Goal: Complete application form

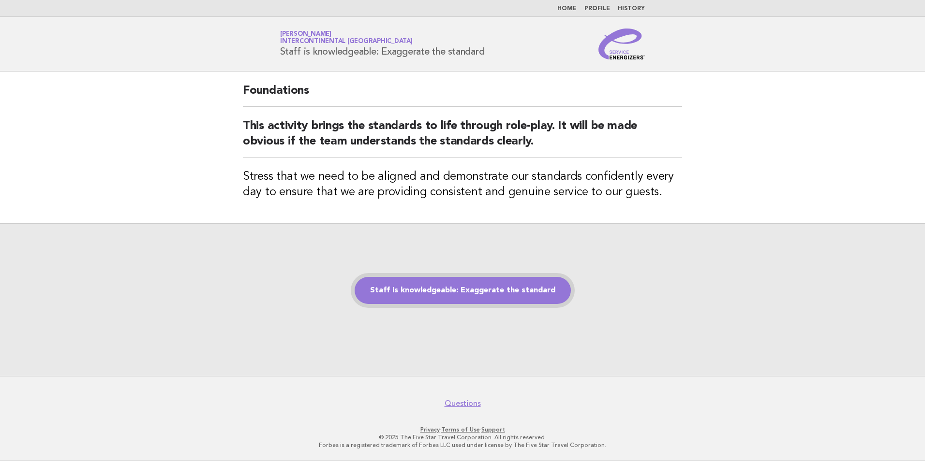
click at [417, 279] on link "Staff is knowledgeable: Exaggerate the standard" at bounding box center [462, 290] width 216 height 27
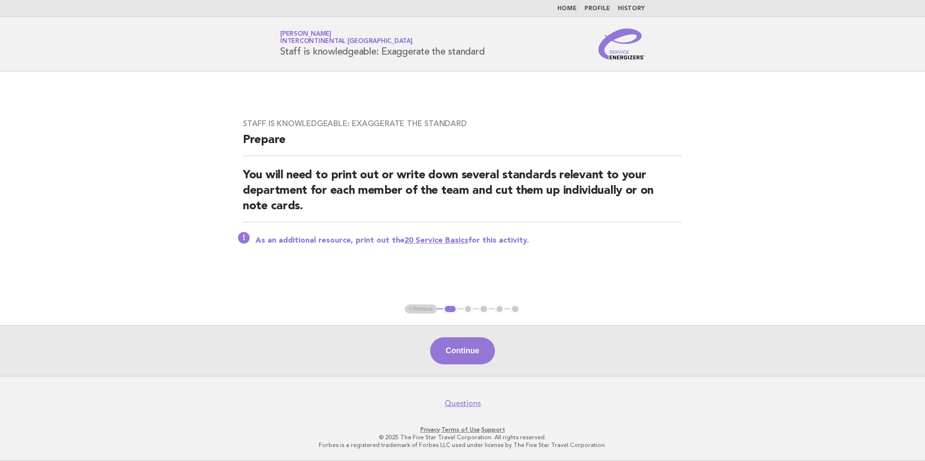
drag, startPoint x: 451, startPoint y: 353, endPoint x: 445, endPoint y: 351, distance: 6.1
click at [450, 353] on button "Continue" at bounding box center [462, 351] width 64 height 27
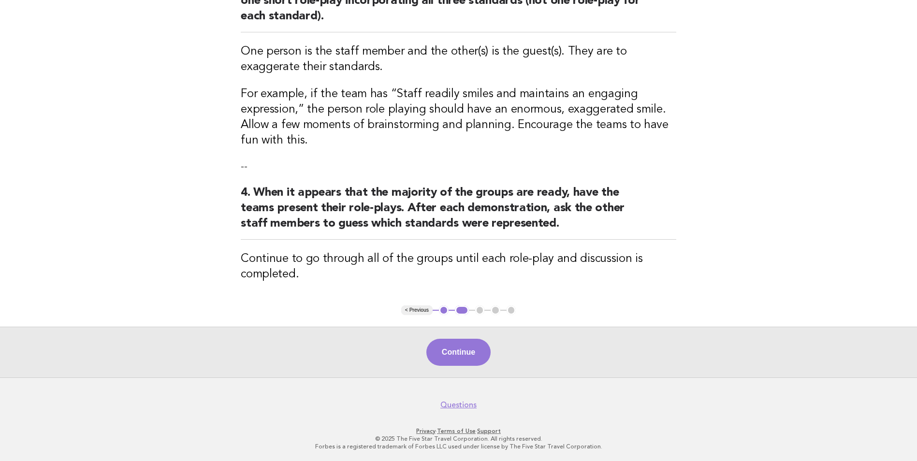
scroll to position [303, 0]
click at [459, 346] on button "Continue" at bounding box center [458, 351] width 64 height 27
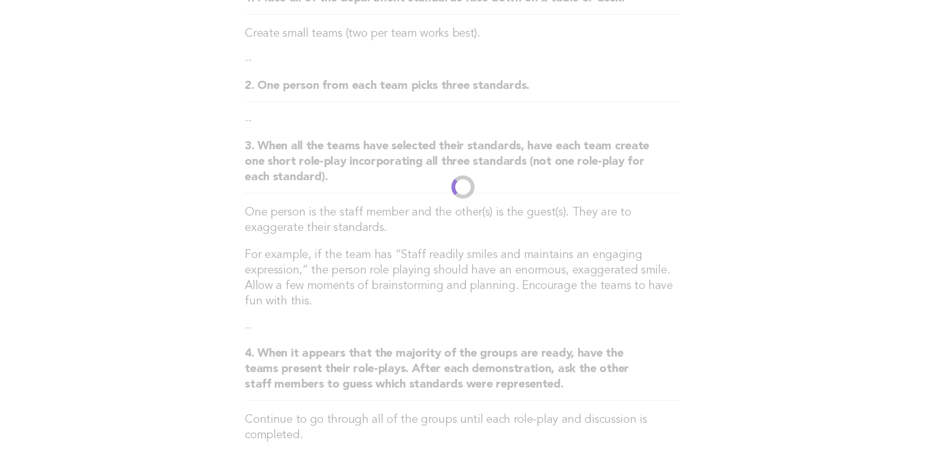
scroll to position [0, 0]
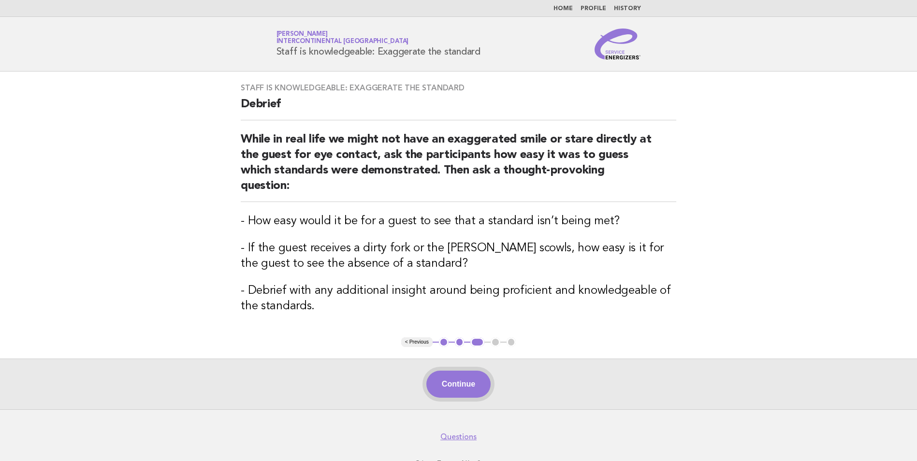
click at [455, 371] on button "Continue" at bounding box center [458, 384] width 64 height 27
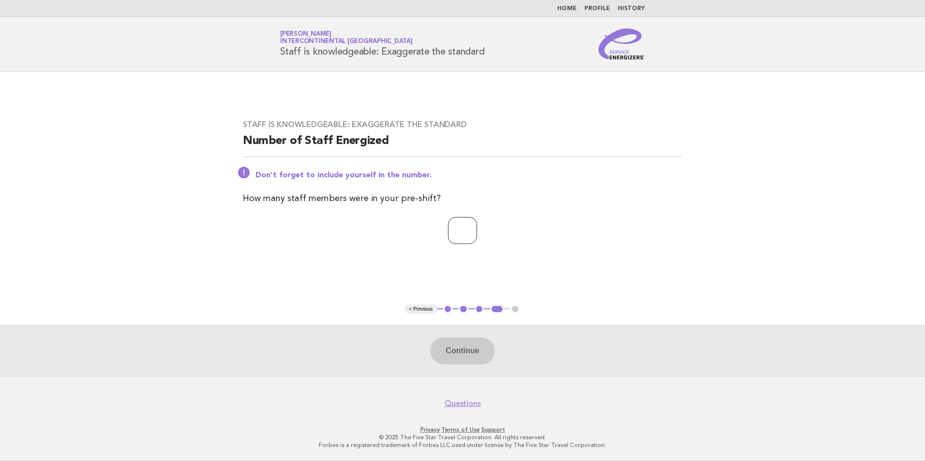
click at [463, 241] on input "number" at bounding box center [462, 230] width 29 height 27
type input "*"
click at [468, 350] on button "Continue" at bounding box center [462, 351] width 64 height 27
